Goal: Check status

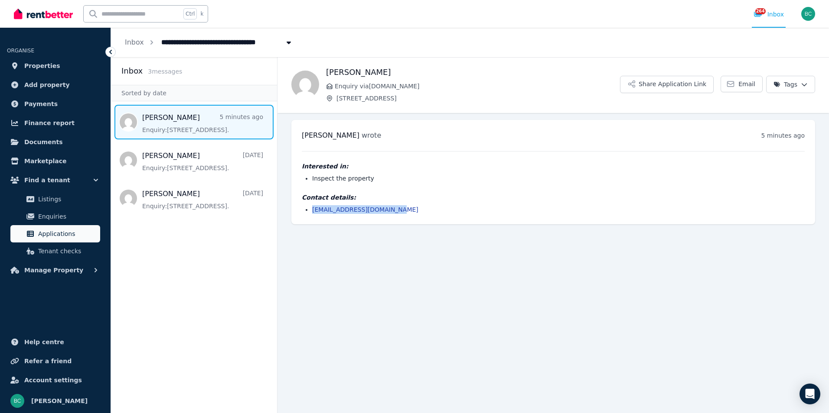
click at [64, 240] on link "Applications" at bounding box center [55, 233] width 90 height 17
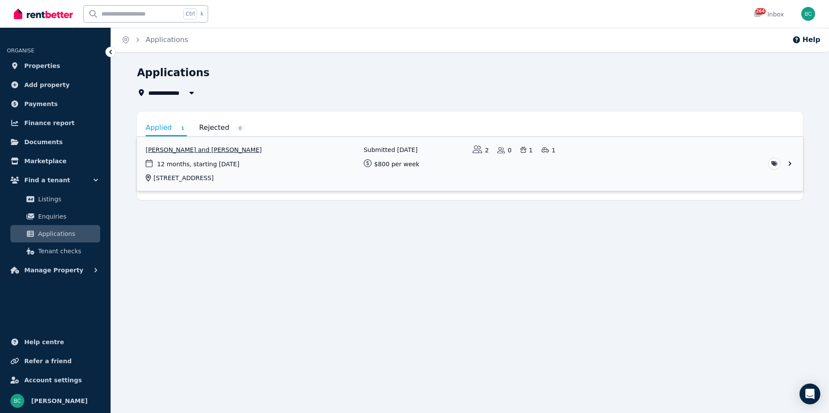
click at [198, 149] on link "View application: Thomas Sadler and Lyn Svoboda" at bounding box center [470, 164] width 666 height 54
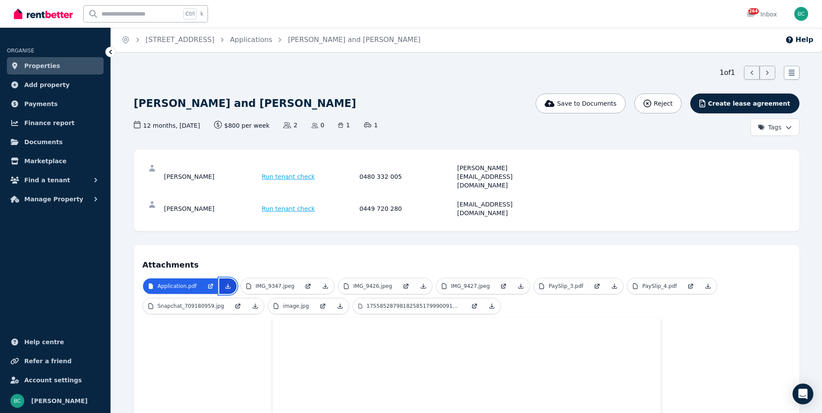
click at [225, 283] on icon at bounding box center [227, 286] width 7 height 7
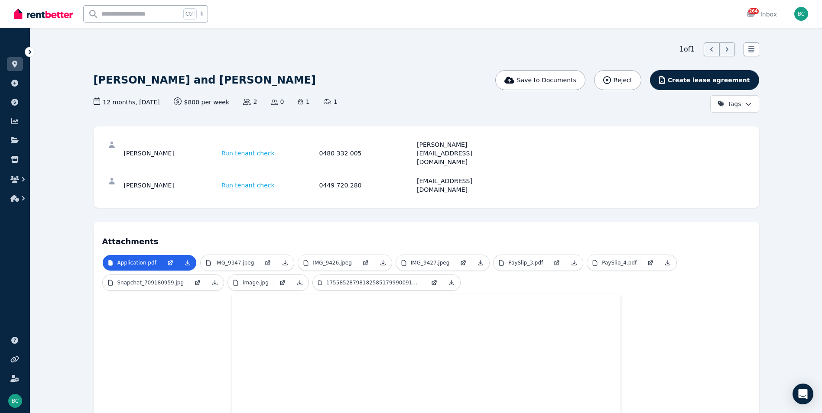
scroll to position [43, 0]
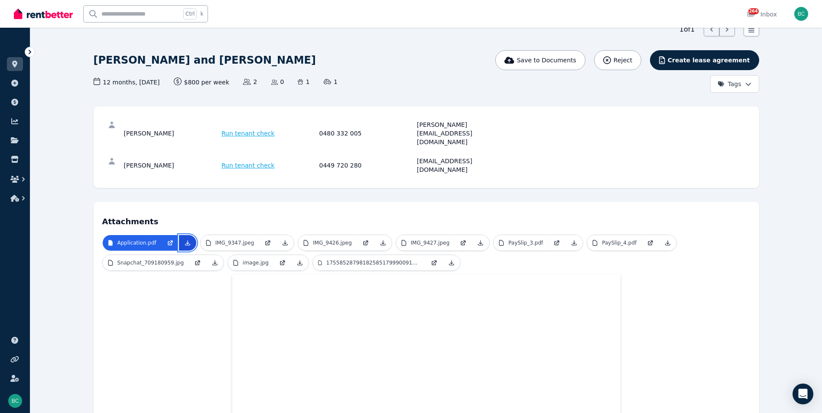
click at [185, 240] on icon at bounding box center [187, 243] width 7 height 7
